Goal: Navigation & Orientation: Find specific page/section

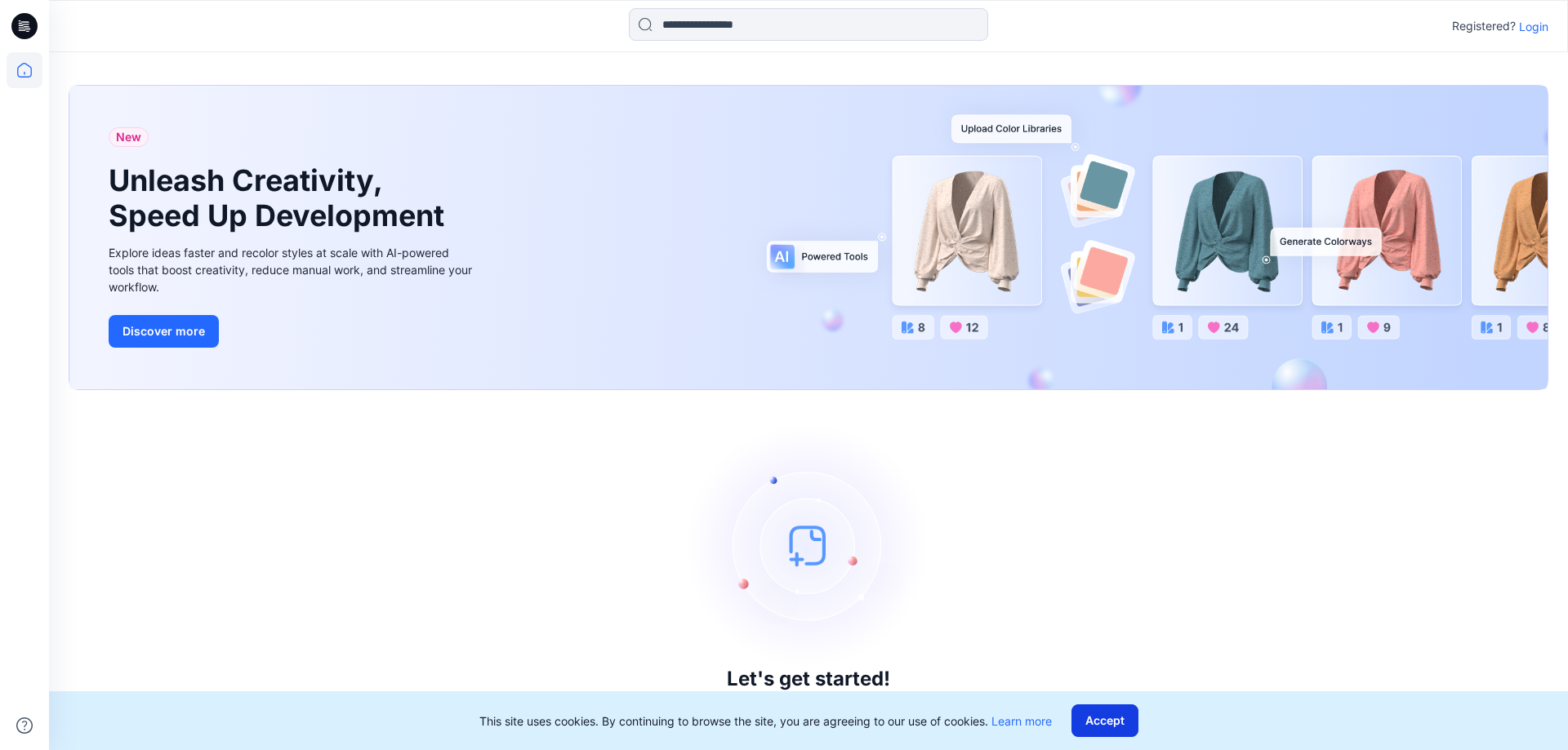
click at [1091, 718] on button "Accept" at bounding box center [1105, 721] width 67 height 33
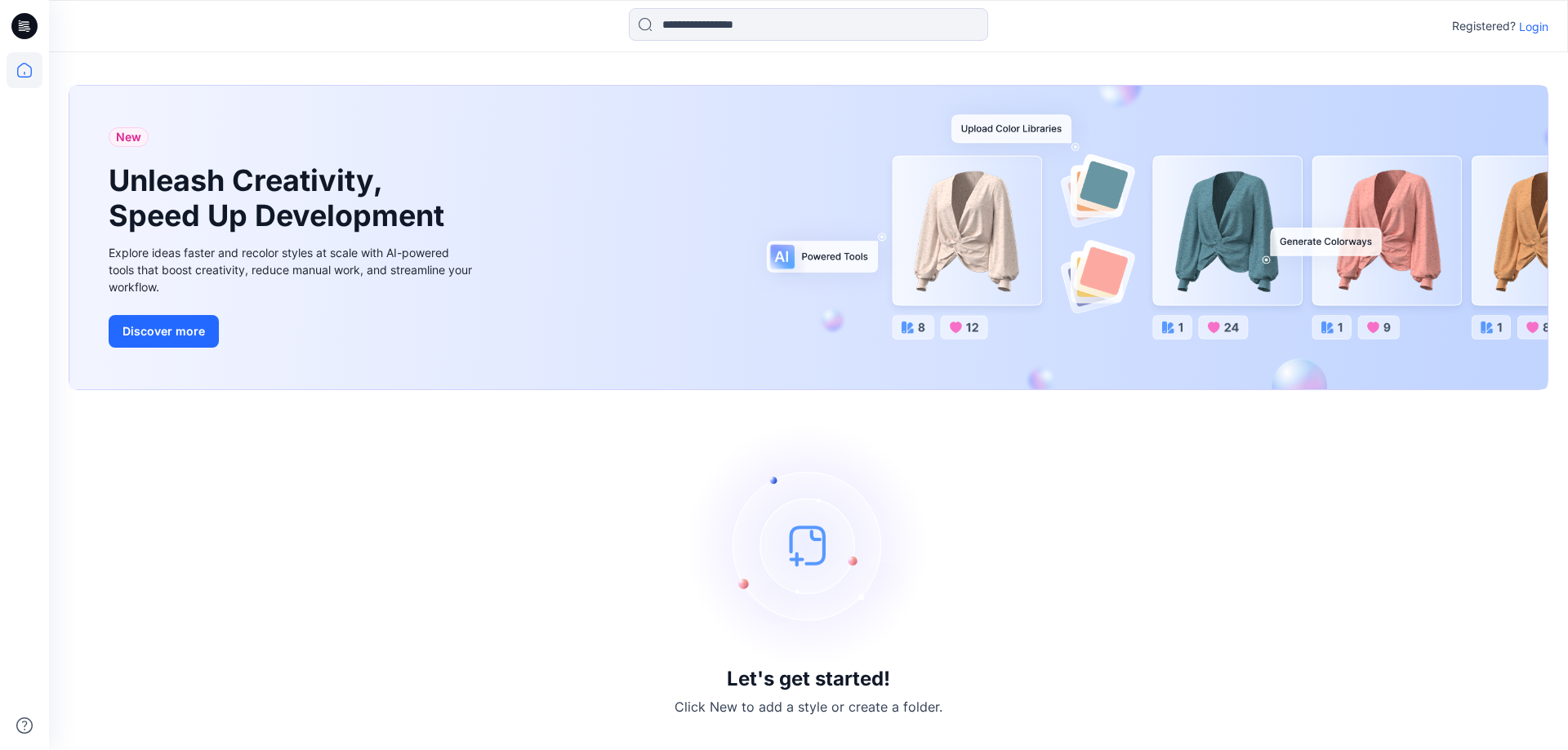
click at [1540, 28] on p "Login" at bounding box center [1533, 27] width 29 height 17
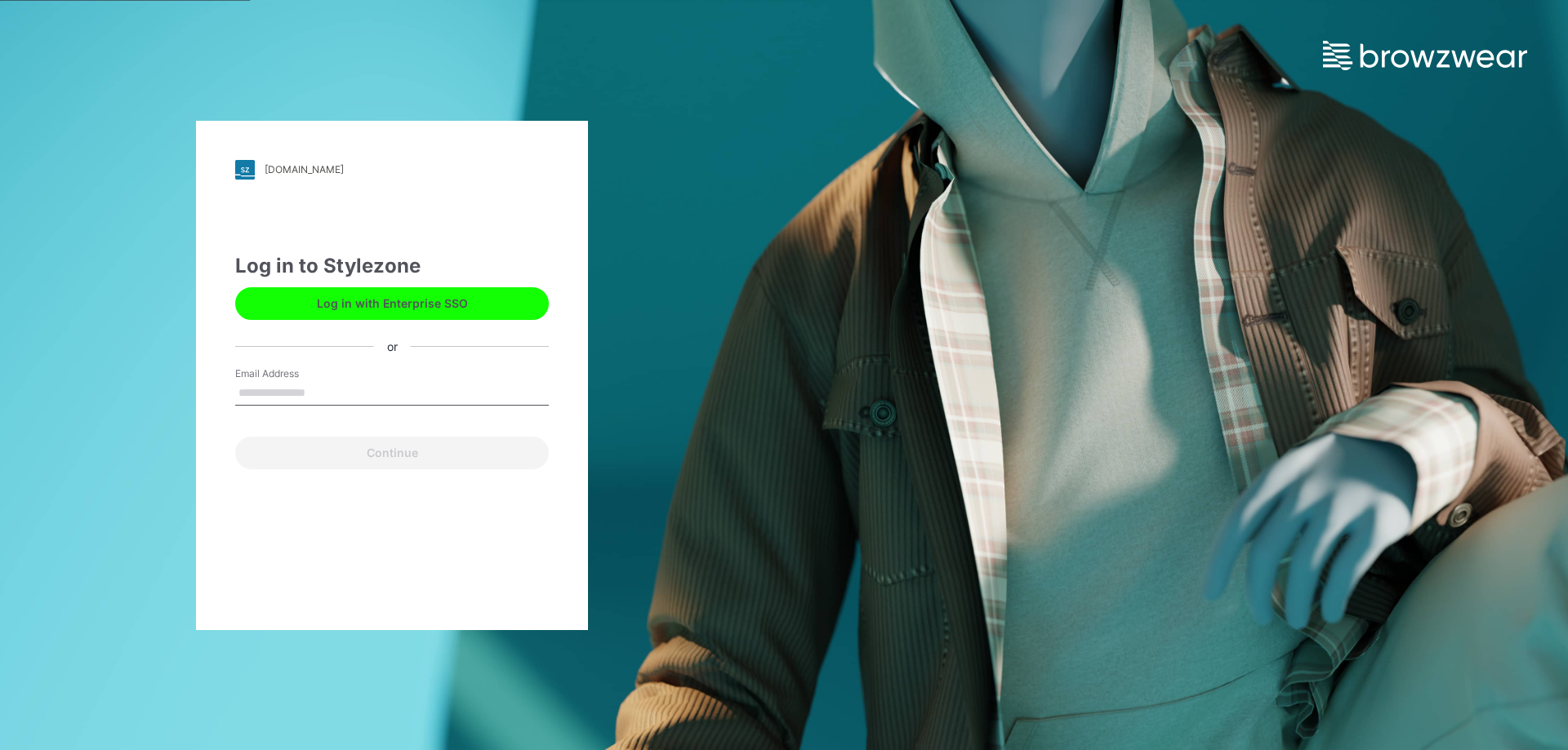
click at [327, 398] on input "Email Address" at bounding box center [392, 393] width 314 height 24
click at [398, 298] on button "Log in with Enterprise SSO" at bounding box center [392, 304] width 314 height 33
click at [305, 390] on input "Email Address" at bounding box center [392, 393] width 314 height 24
type input "**********"
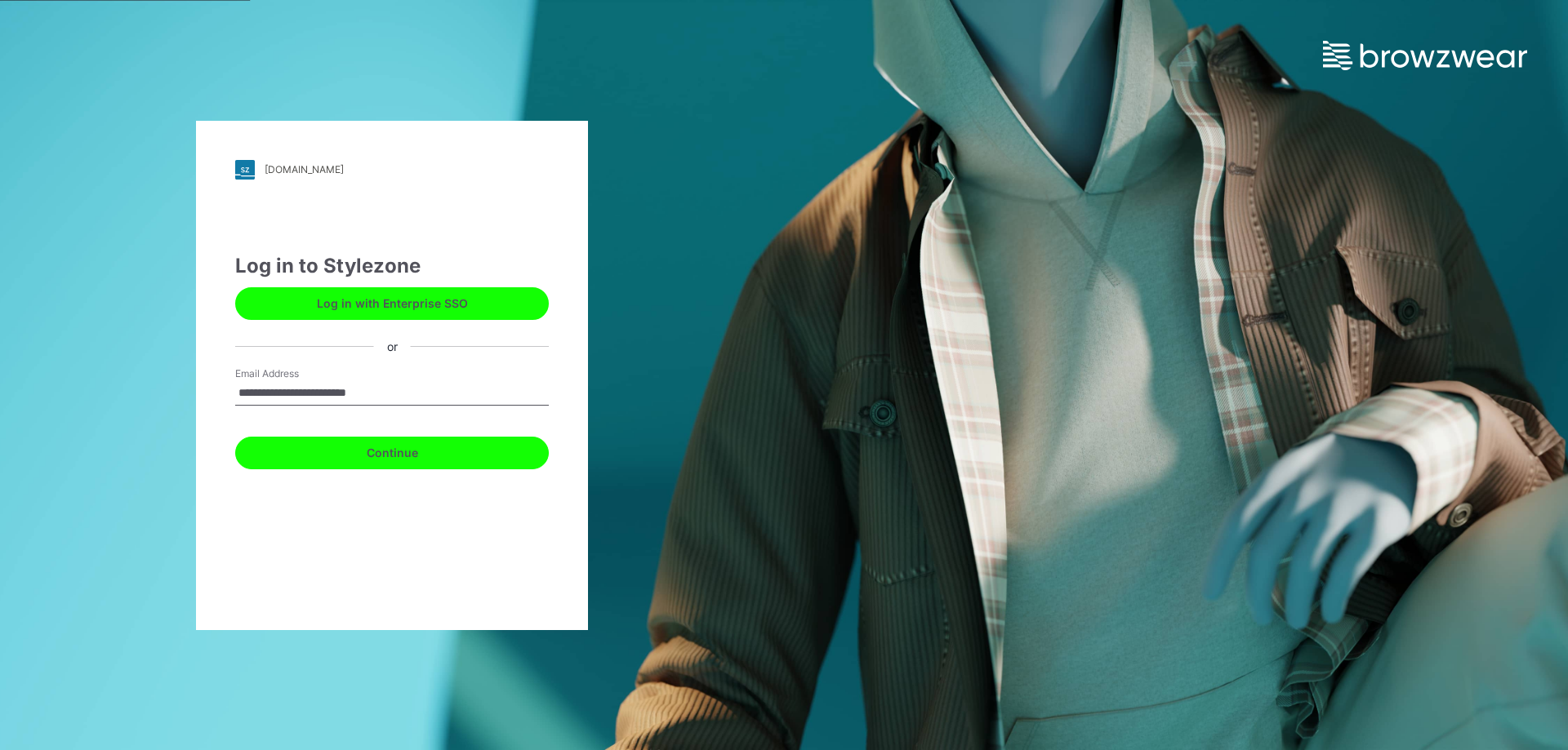
click at [377, 458] on button "Continue" at bounding box center [392, 453] width 314 height 33
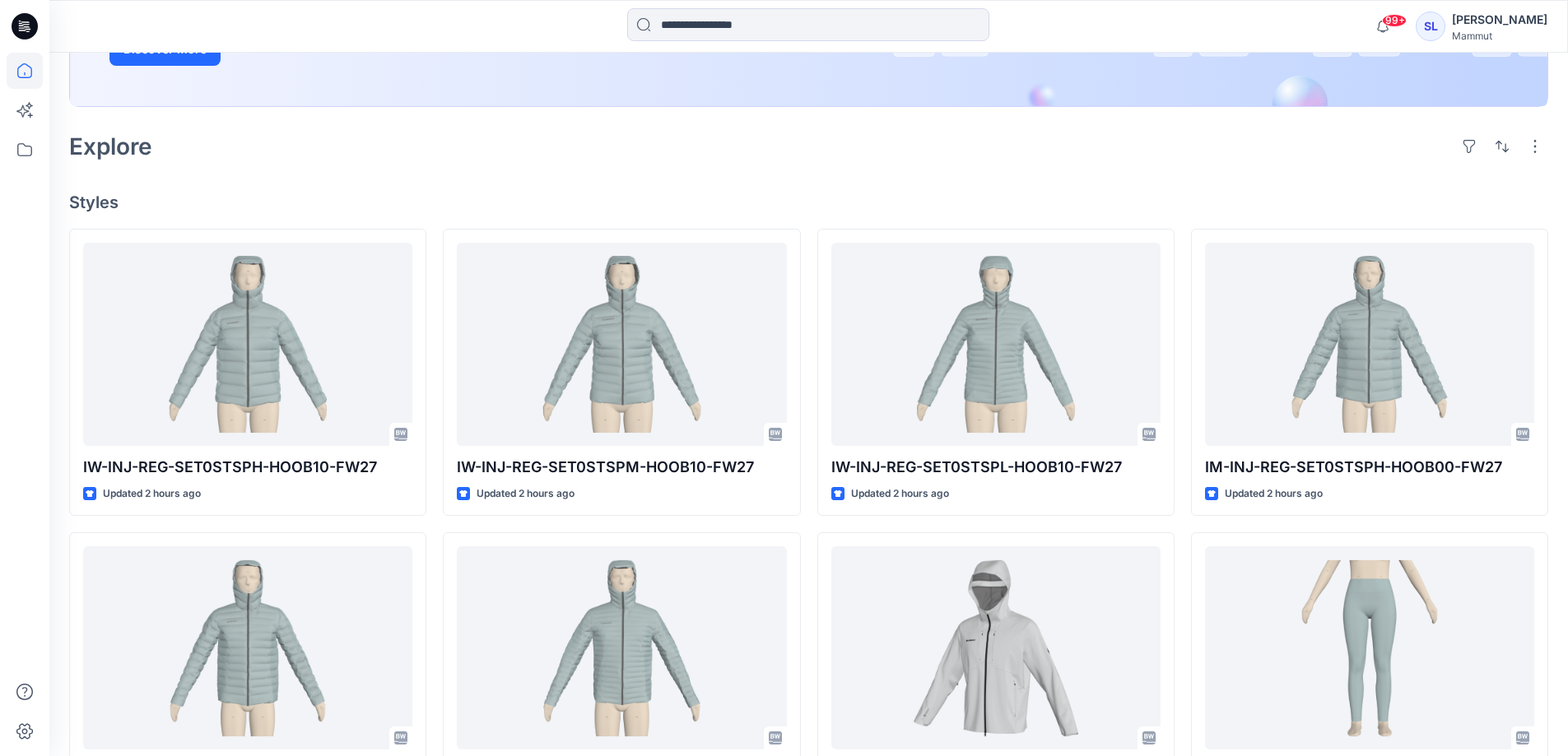
scroll to position [493, 0]
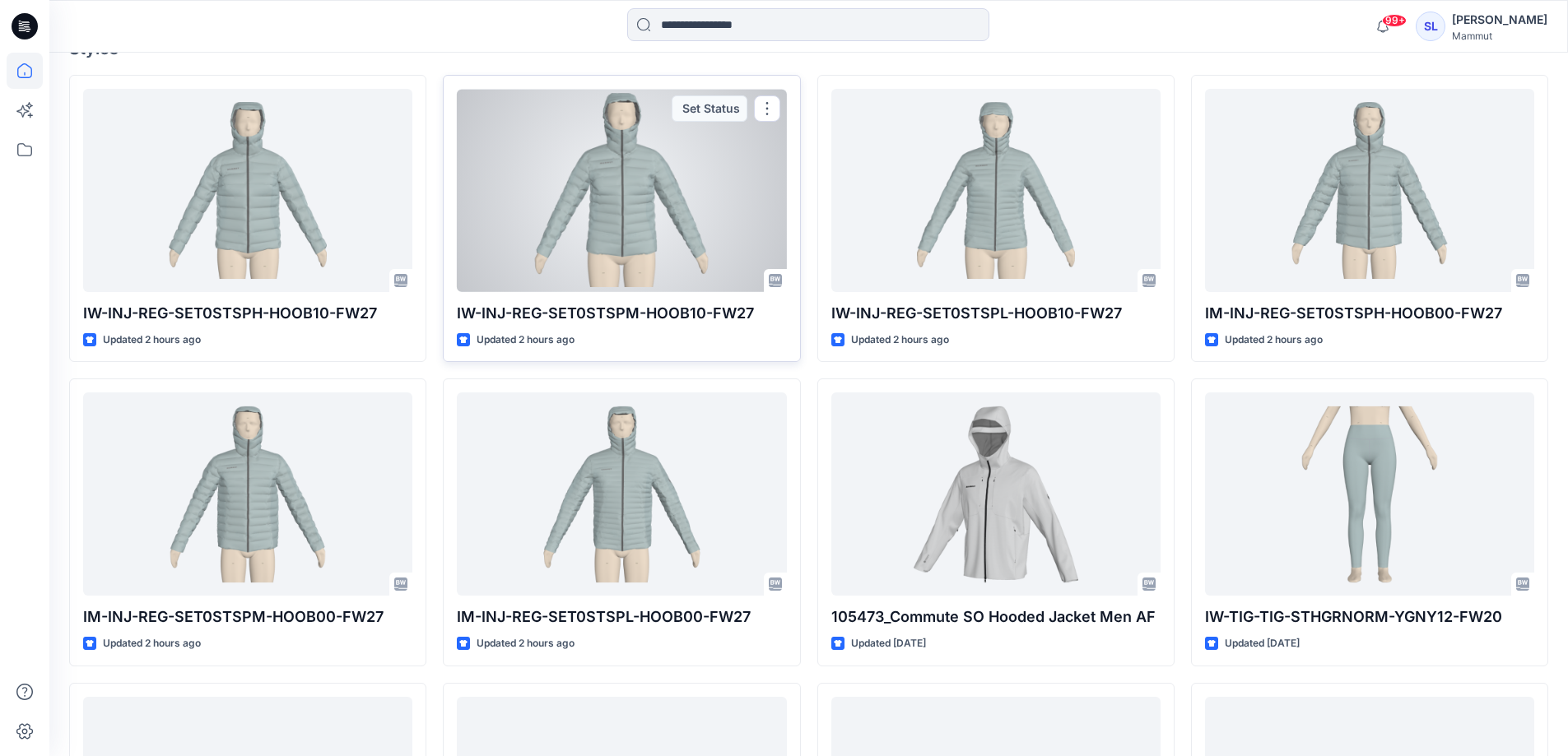
click at [653, 198] on div at bounding box center [621, 190] width 329 height 203
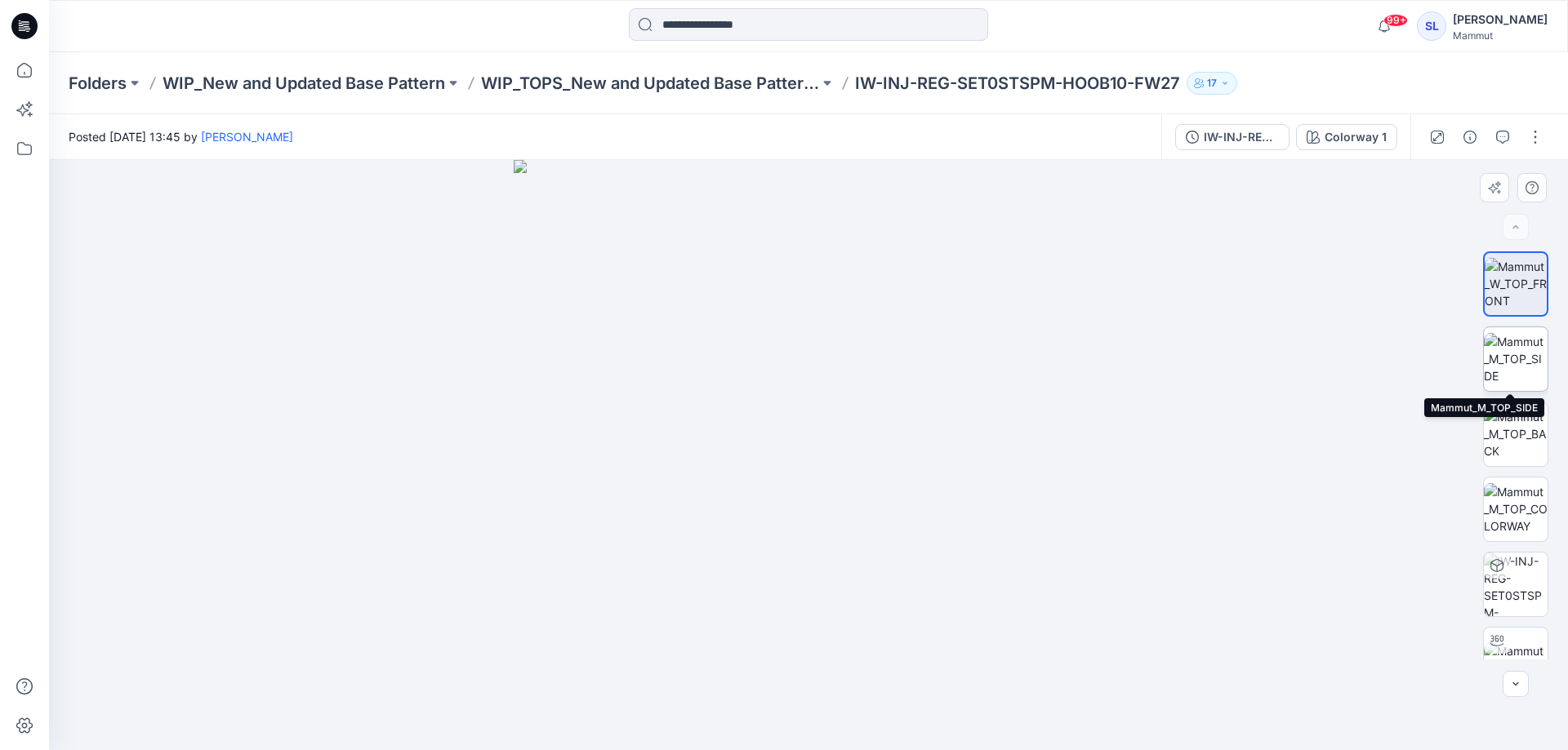
click at [1503, 356] on img at bounding box center [1516, 358] width 64 height 51
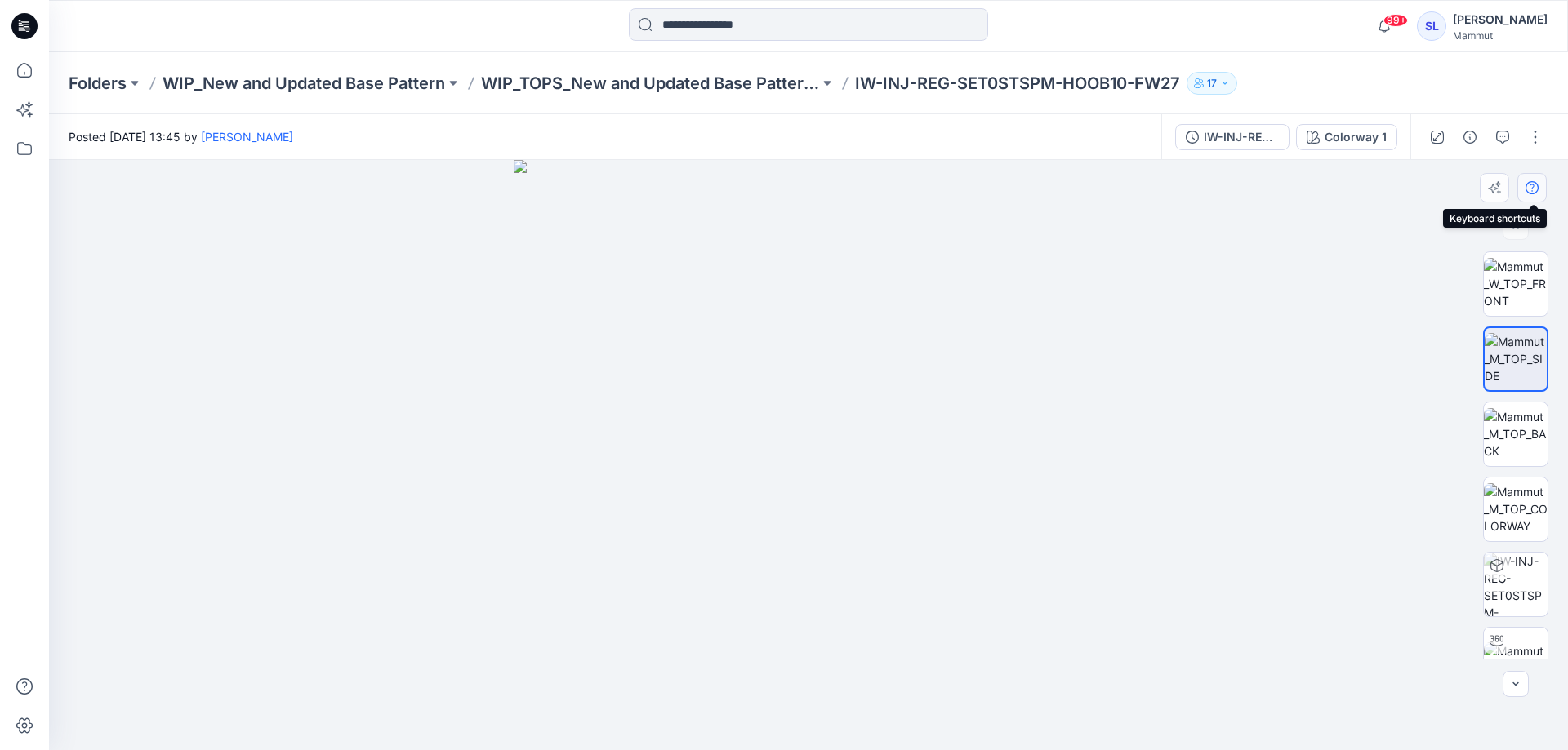
click at [1528, 189] on icon "button" at bounding box center [1532, 188] width 14 height 14
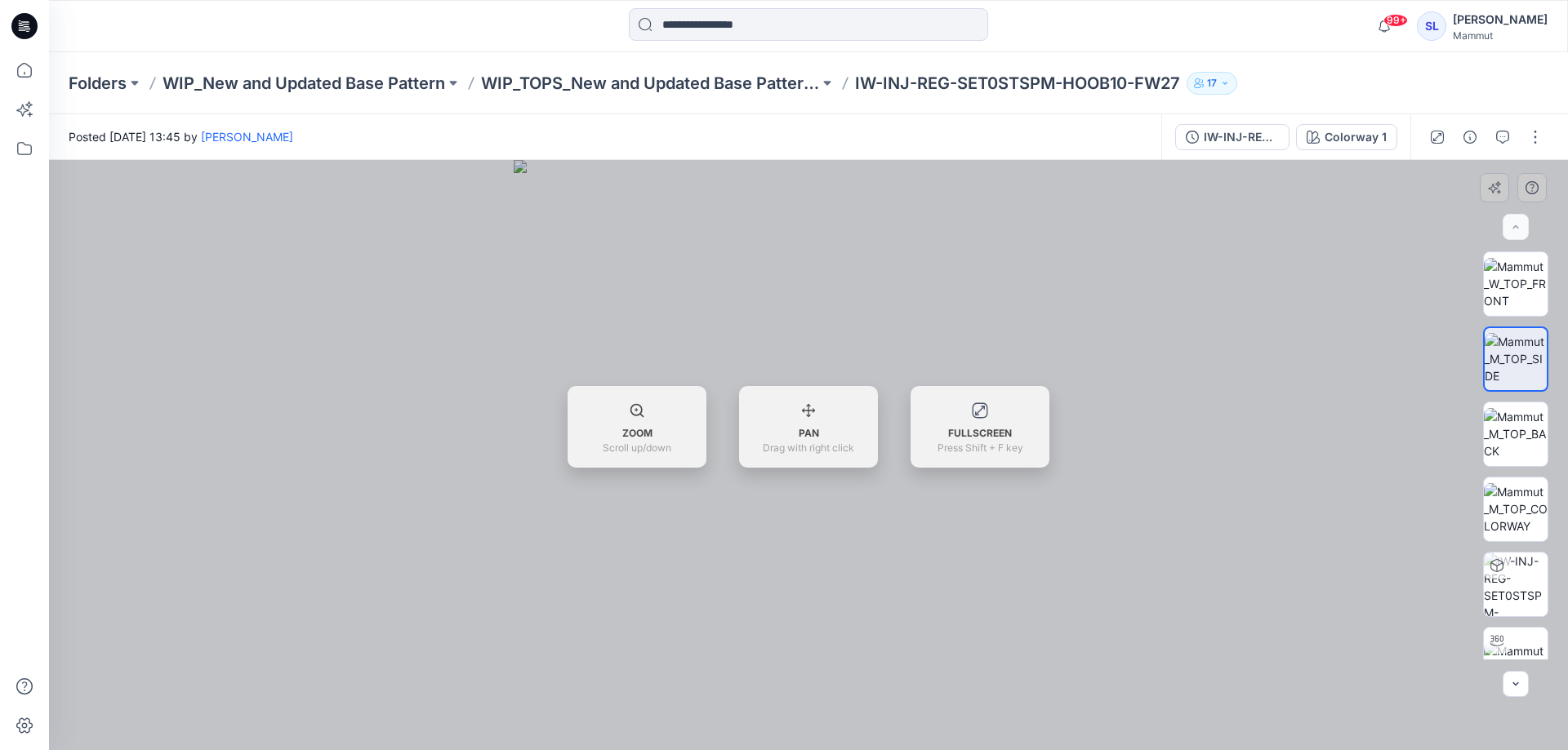
click at [1260, 450] on div "ZOOM Scroll up/down PAN Drag with right click FULLSCREEN Press Shift + F key" at bounding box center [808, 427] width 1519 height 82
click at [998, 278] on div at bounding box center [808, 455] width 1519 height 590
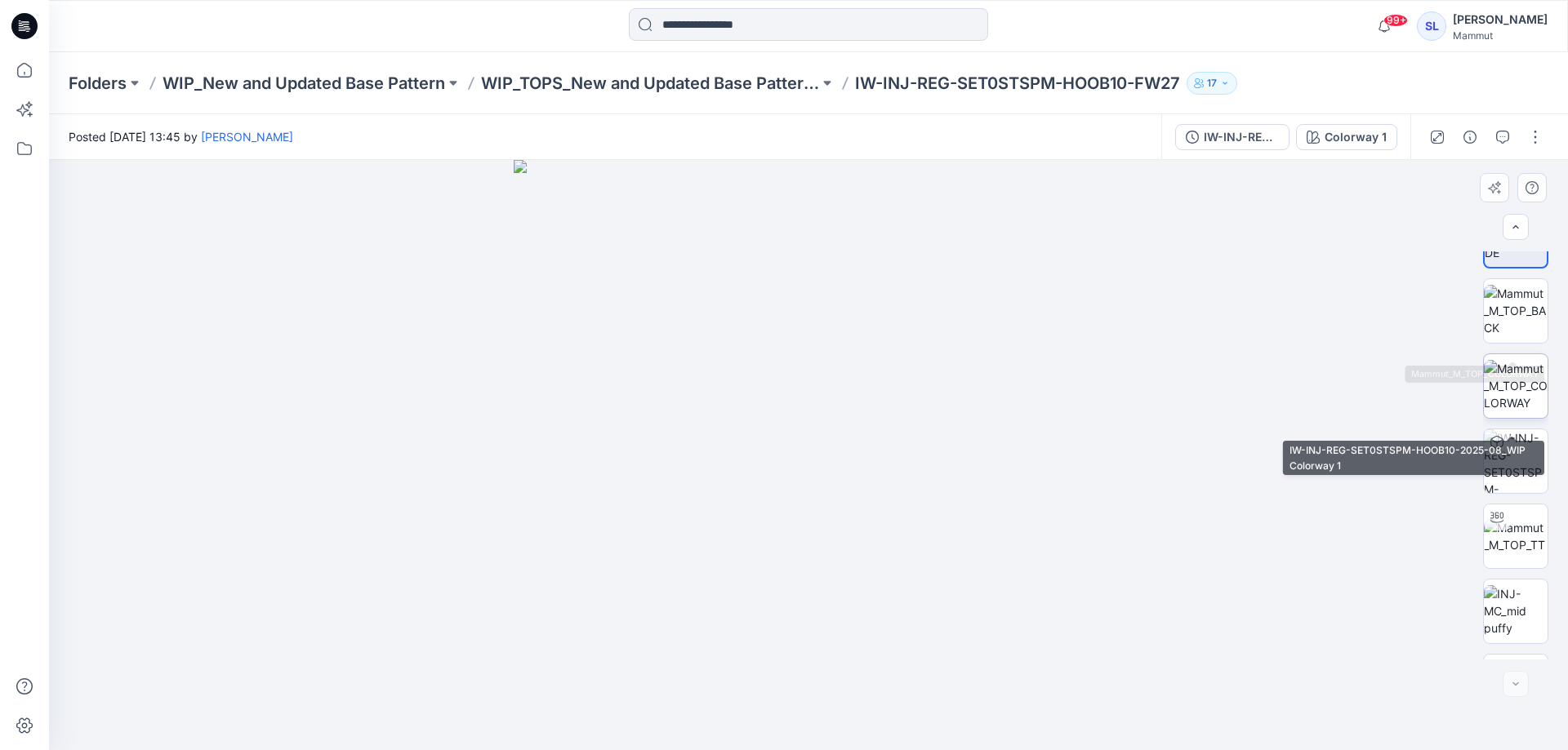
scroll to position [182, 0]
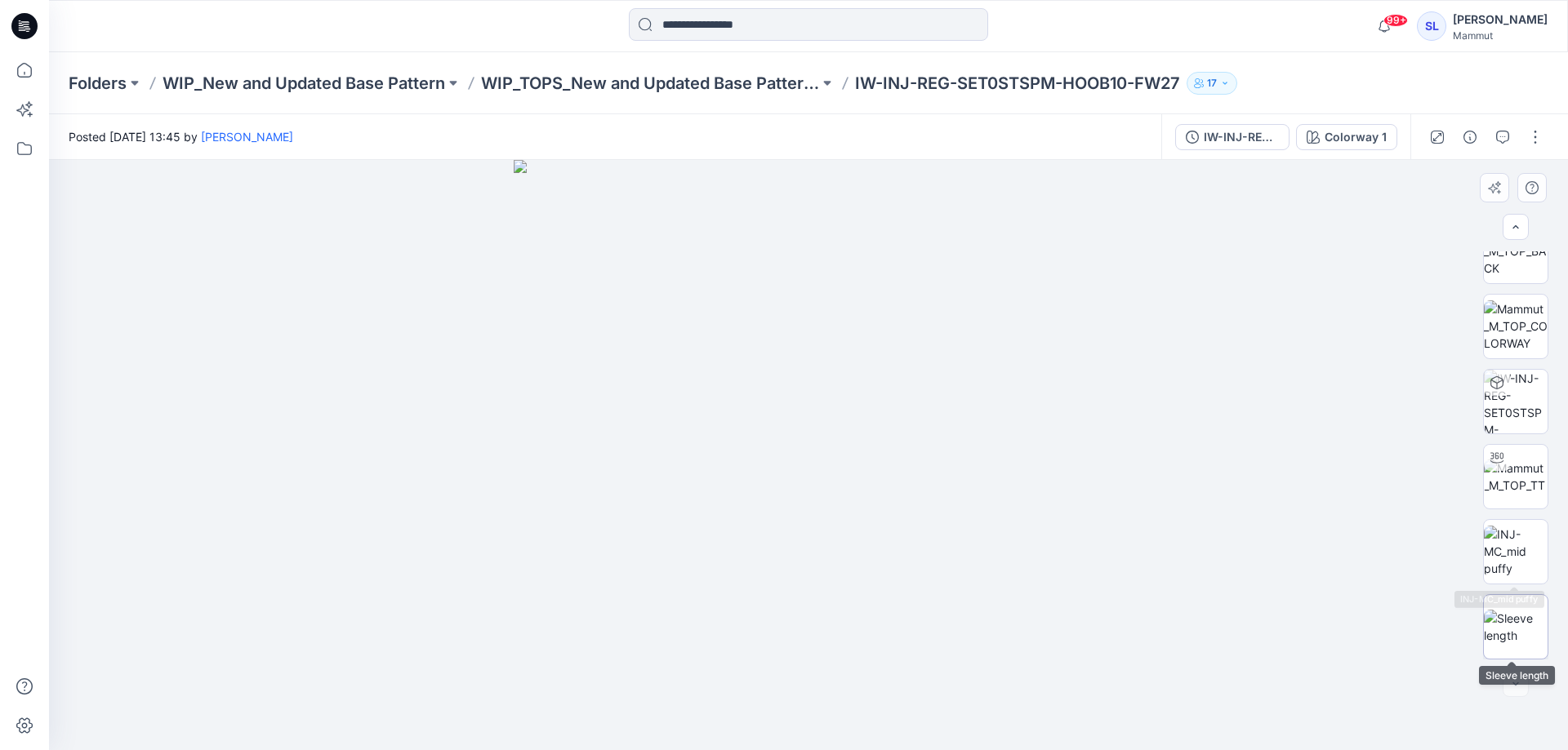
click at [1514, 626] on img at bounding box center [1516, 627] width 64 height 35
click at [1515, 553] on img at bounding box center [1516, 551] width 64 height 51
